Goal: Information Seeking & Learning: Learn about a topic

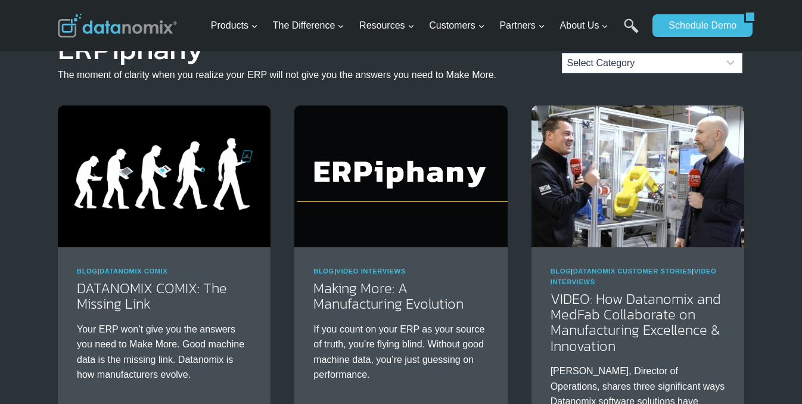
scroll to position [63, 0]
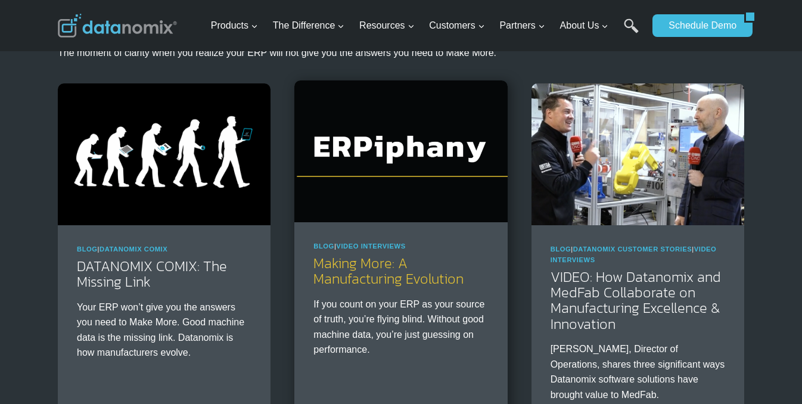
click at [426, 282] on link "Making More: A Manufacturing Evolution" at bounding box center [388, 271] width 150 height 36
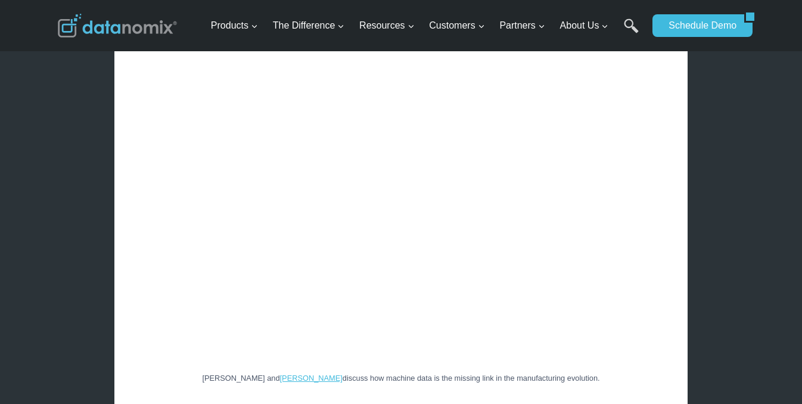
scroll to position [2010, 0]
